Goal: Information Seeking & Learning: Learn about a topic

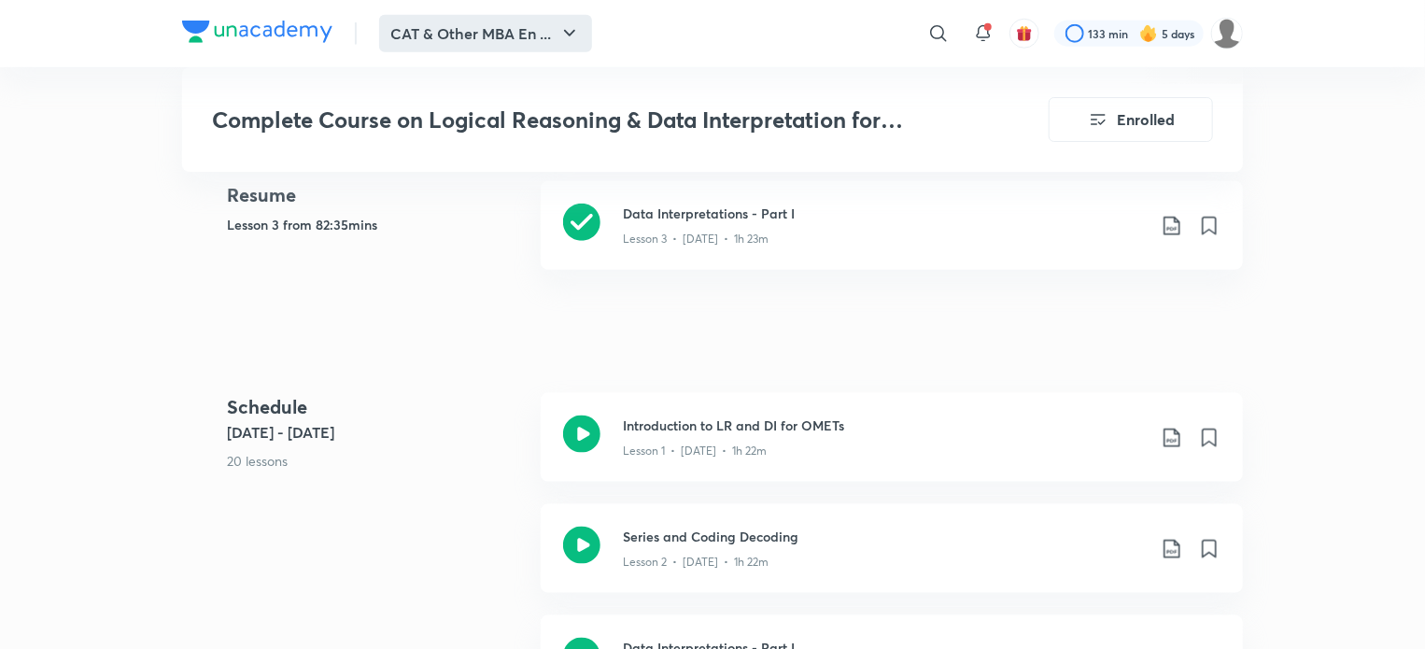
scroll to position [1512, 0]
